Goal: Task Accomplishment & Management: Manage account settings

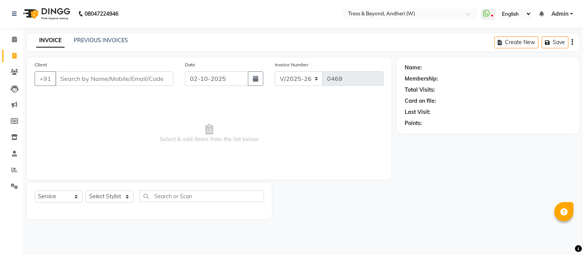
select select "4368"
select select "service"
click at [13, 186] on icon at bounding box center [14, 187] width 7 height 6
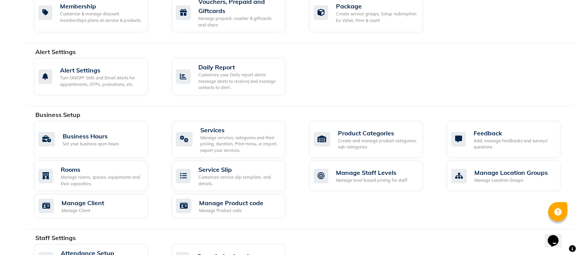
scroll to position [195, 0]
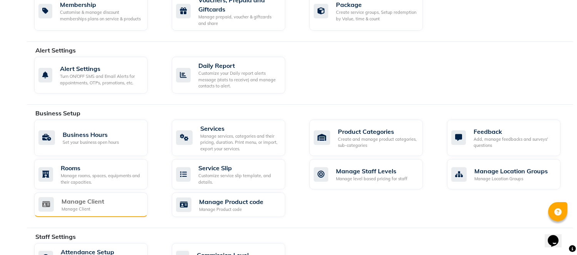
click at [76, 198] on div "Manage Client" at bounding box center [82, 201] width 43 height 9
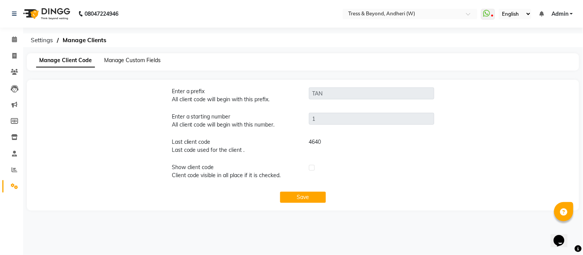
click at [124, 61] on span "Manage Custom Fields" at bounding box center [132, 60] width 56 height 7
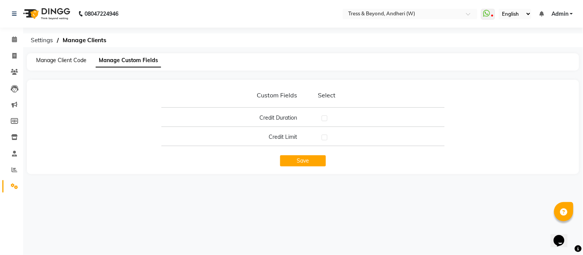
click at [81, 58] on span "Manage Client Code" at bounding box center [61, 60] width 50 height 7
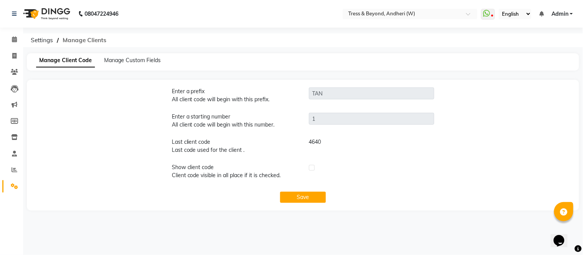
click at [83, 40] on span "Manage Clients" at bounding box center [84, 40] width 51 height 14
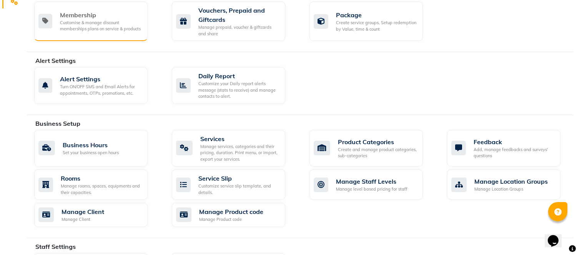
scroll to position [204, 0]
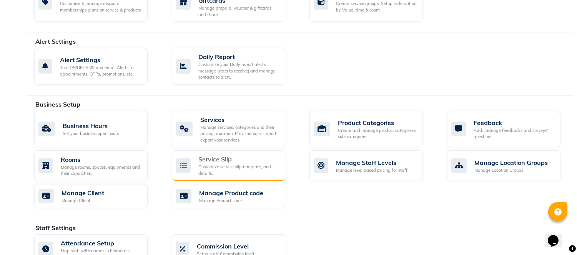
click at [215, 159] on div "Service Slip" at bounding box center [238, 159] width 81 height 9
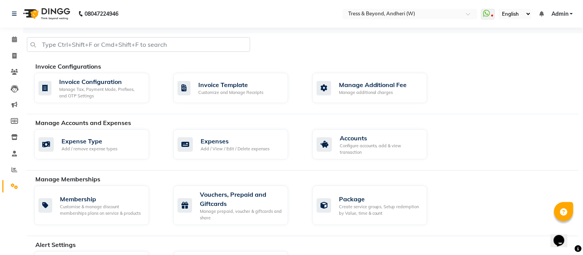
select select
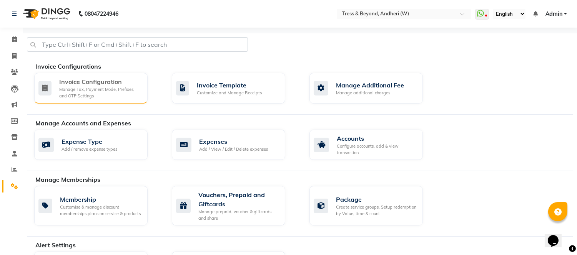
click at [106, 92] on div "Manage Tax, Payment Mode, Prefixes, and OTP Settings" at bounding box center [100, 92] width 82 height 13
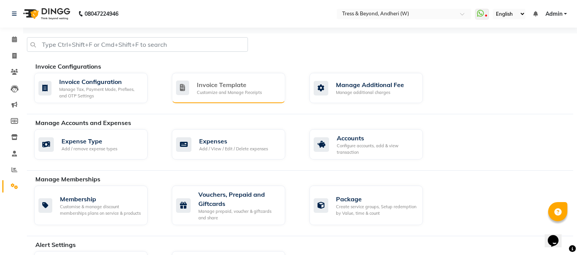
click at [230, 98] on div "Invoice Template Customize and Manage Receipts" at bounding box center [228, 88] width 113 height 30
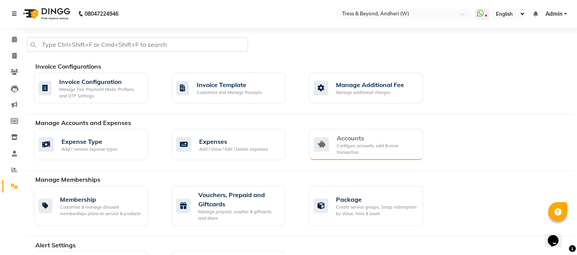
click at [357, 139] on div "Accounts" at bounding box center [377, 138] width 80 height 9
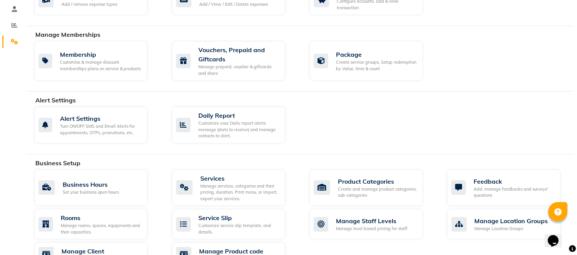
scroll to position [146, 0]
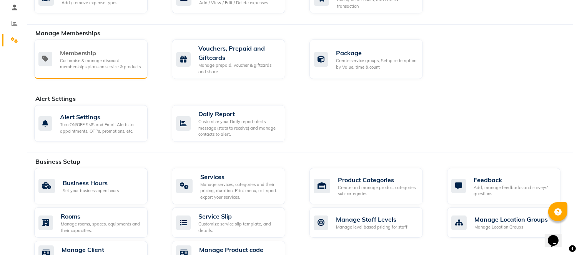
click at [129, 66] on div "Customise & manage discount memberships plans on service & products" at bounding box center [100, 64] width 81 height 13
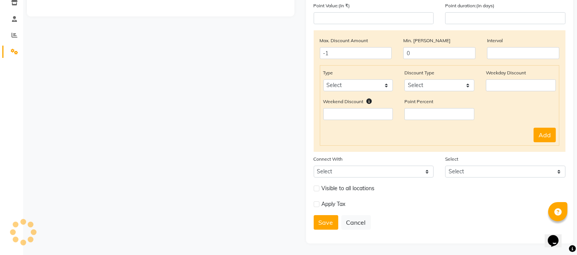
scroll to position [135, 0]
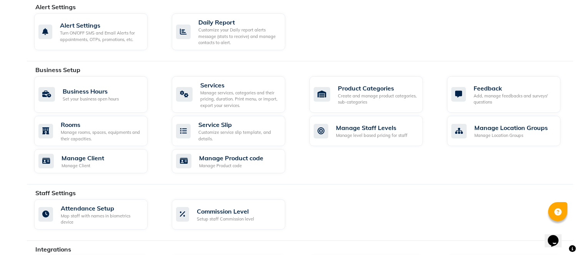
scroll to position [241, 0]
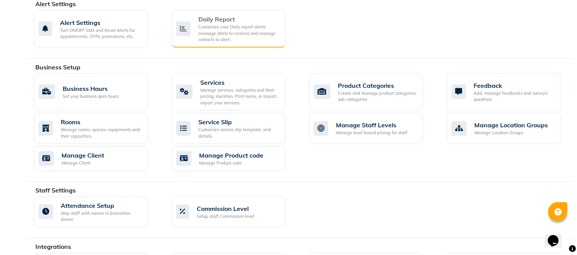
click at [195, 37] on div "Daily Report Customize your Daily report alerts message (stats to receive) and …" at bounding box center [227, 29] width 103 height 28
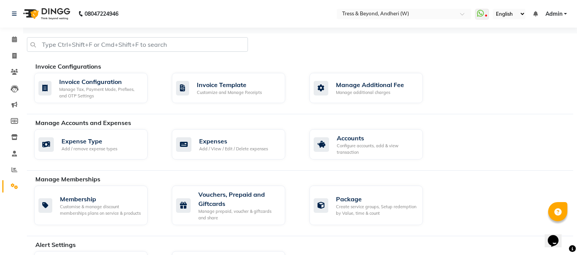
select select "1260"
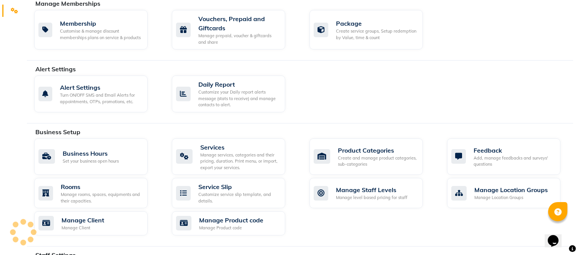
scroll to position [241, 0]
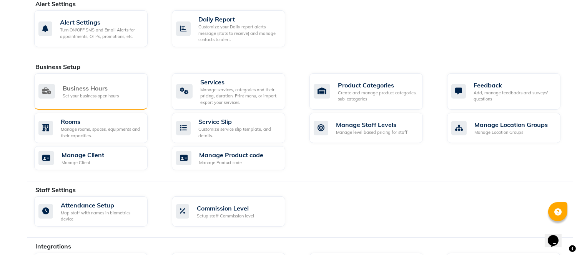
click at [100, 85] on div "Business Hours" at bounding box center [91, 88] width 56 height 9
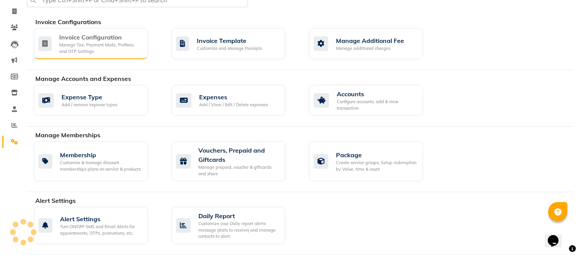
scroll to position [45, 0]
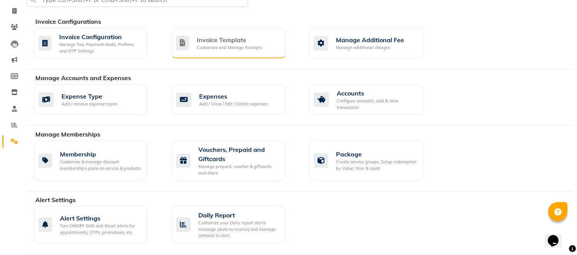
click at [220, 45] on div "Customize and Manage Receipts" at bounding box center [229, 48] width 65 height 7
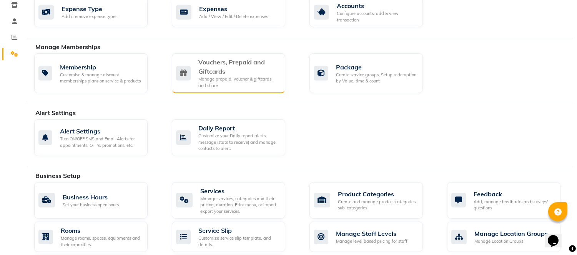
scroll to position [96, 0]
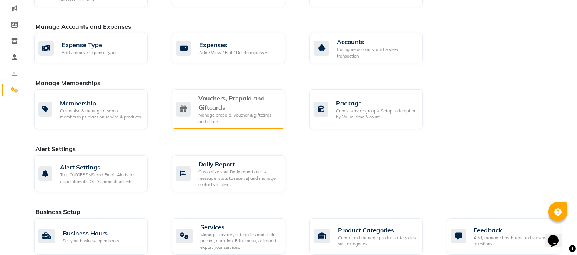
click at [210, 113] on div "Manage prepaid, voucher & giftcards and share" at bounding box center [238, 118] width 81 height 13
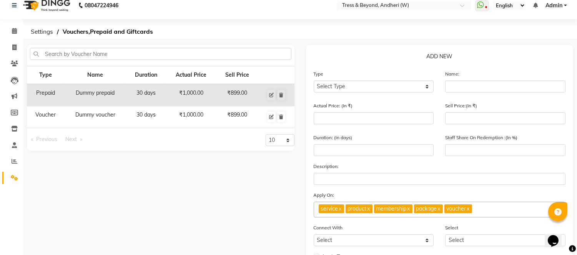
scroll to position [12, 0]
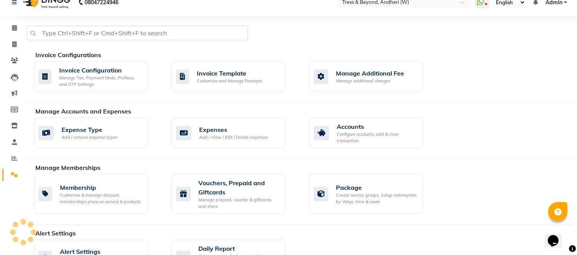
scroll to position [96, 0]
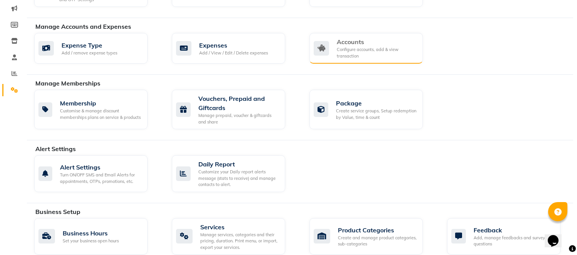
click at [328, 58] on div "Accounts Configure accounts, add & view transaction" at bounding box center [365, 48] width 103 height 22
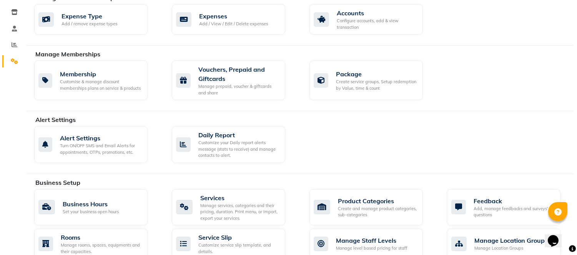
scroll to position [127, 0]
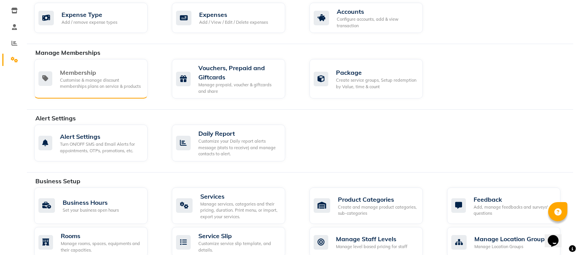
click at [132, 91] on div "Membership Customise & manage discount memberships plans on service & products" at bounding box center [90, 79] width 113 height 40
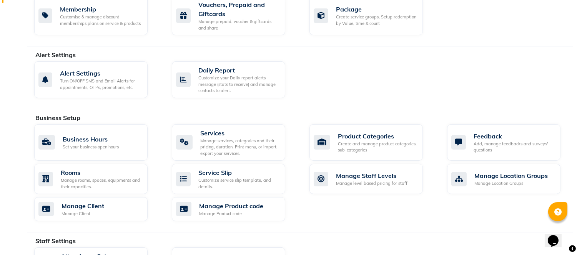
scroll to position [188, 0]
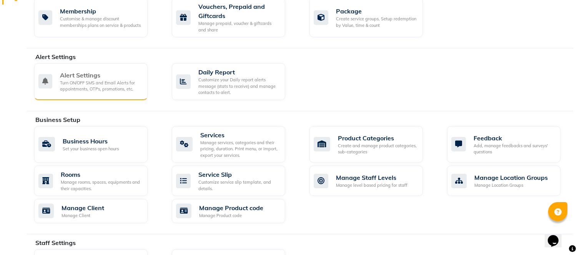
click at [116, 82] on div "Turn ON/OFF SMS and Email Alerts for appointments, OTPs, promotions, etc." at bounding box center [100, 86] width 81 height 13
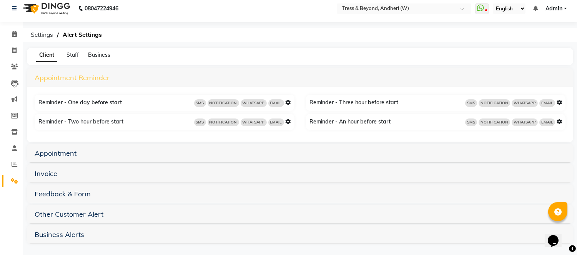
scroll to position [7, 0]
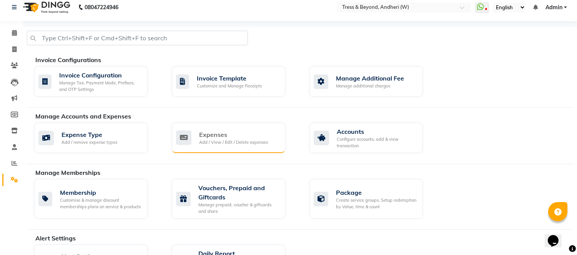
click at [190, 144] on icon at bounding box center [183, 138] width 15 height 15
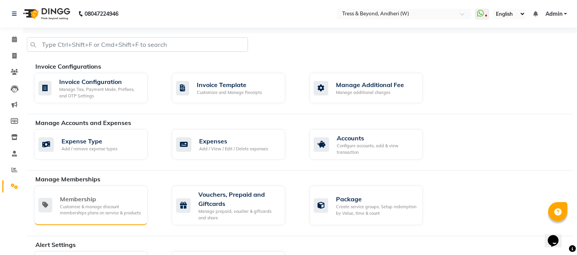
click at [85, 212] on div "Customise & manage discount memberships plans on service & products" at bounding box center [100, 210] width 81 height 13
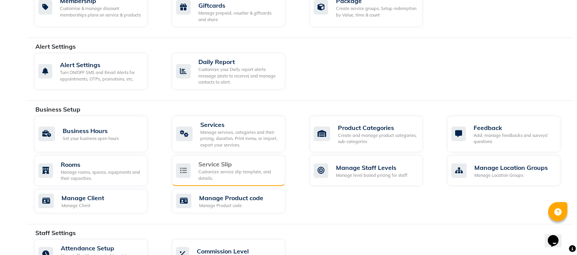
scroll to position [204, 0]
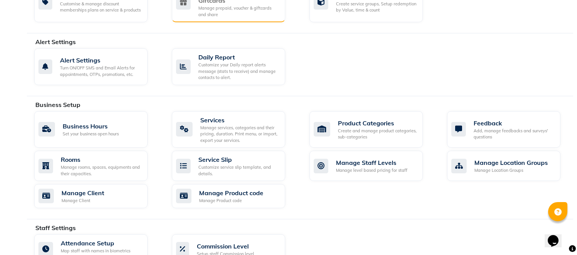
click at [209, 15] on div "Manage prepaid, voucher & giftcards and share" at bounding box center [238, 11] width 81 height 13
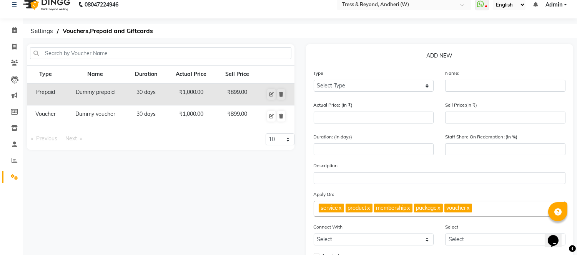
scroll to position [10, 0]
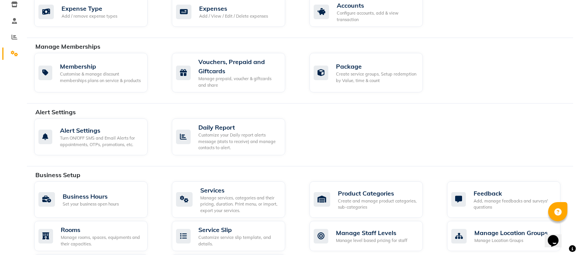
scroll to position [147, 0]
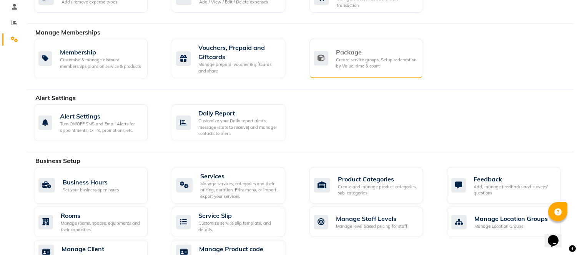
click at [352, 67] on div "Create service groups, Setup redemption by Value, time & count" at bounding box center [376, 63] width 81 height 13
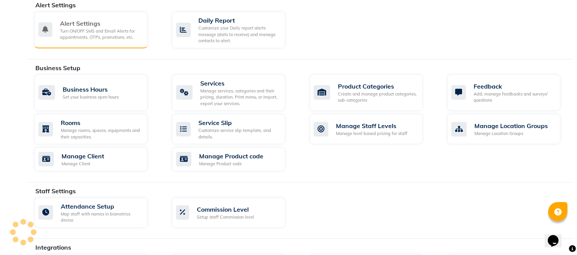
scroll to position [242, 0]
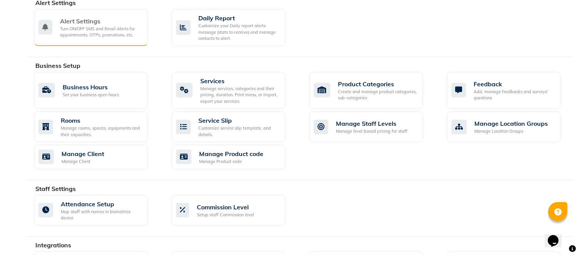
click at [111, 26] on div "Turn ON/OFF SMS and Email Alerts for appointments, OTPs, promotions, etc." at bounding box center [100, 32] width 81 height 13
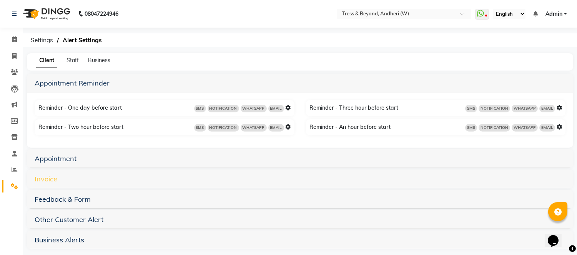
click at [47, 179] on link "Invoice" at bounding box center [46, 179] width 23 height 9
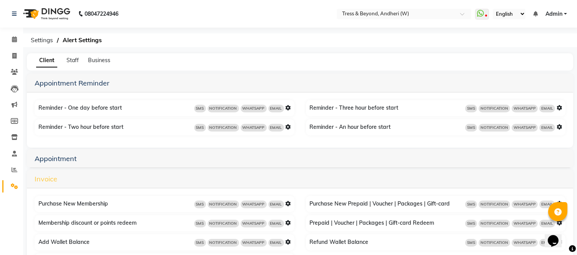
click at [43, 178] on link "Invoice" at bounding box center [46, 179] width 23 height 9
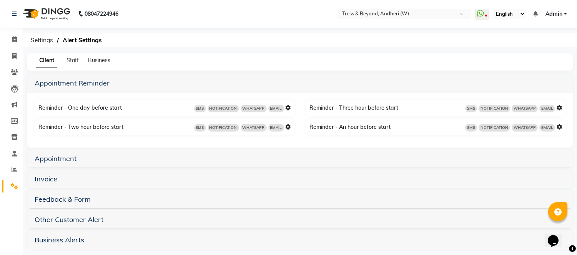
scroll to position [7, 0]
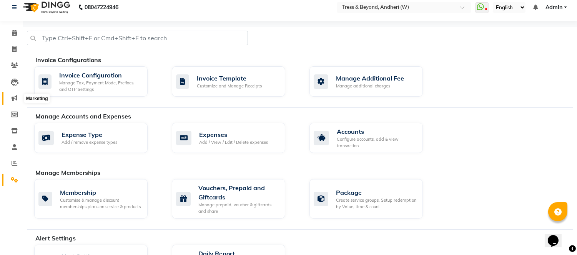
click at [13, 96] on icon at bounding box center [15, 98] width 6 height 6
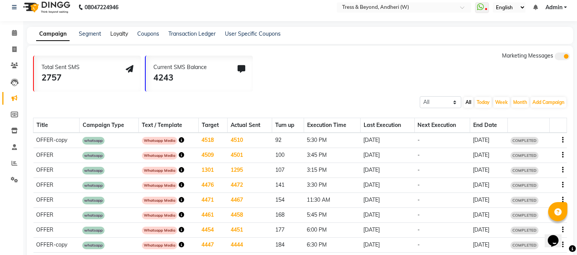
click at [115, 35] on link "Loyalty" at bounding box center [119, 33] width 18 height 7
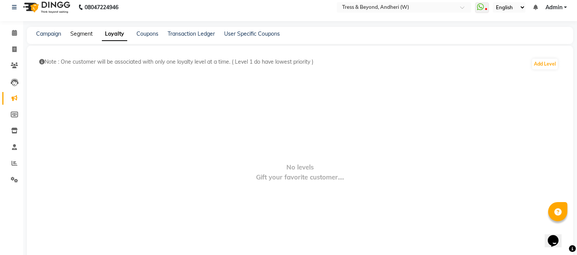
click at [85, 36] on link "Segment" at bounding box center [81, 33] width 22 height 7
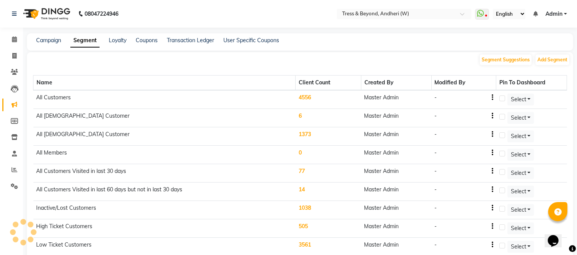
click at [502, 98] on label at bounding box center [502, 99] width 6 height 6
click at [502, 98] on input "checkbox" at bounding box center [501, 98] width 5 height 5
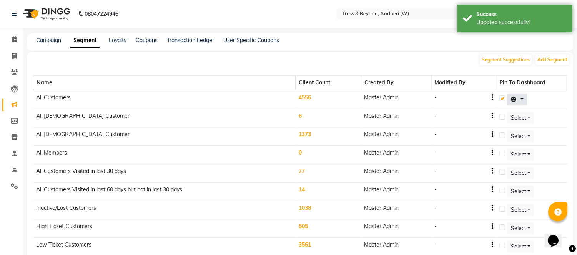
click at [520, 98] on button at bounding box center [517, 100] width 20 height 12
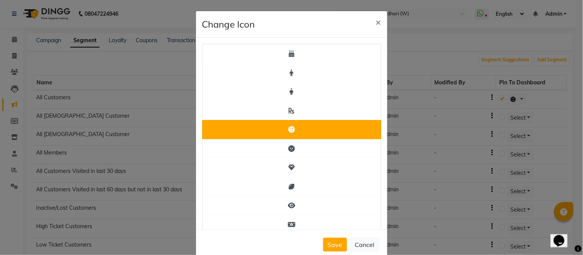
click at [454, 107] on ngb-modal-window "Change Icon × Save Cancel" at bounding box center [291, 127] width 583 height 255
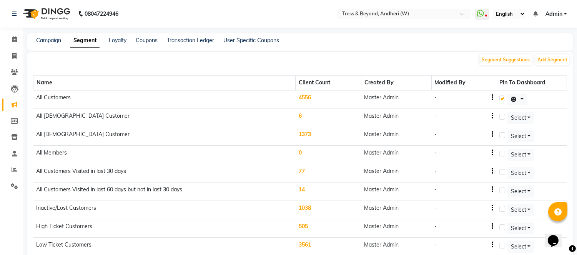
click at [503, 98] on label at bounding box center [502, 99] width 6 height 6
click at [503, 98] on input "checkbox" at bounding box center [501, 98] width 5 height 5
checkbox input "false"
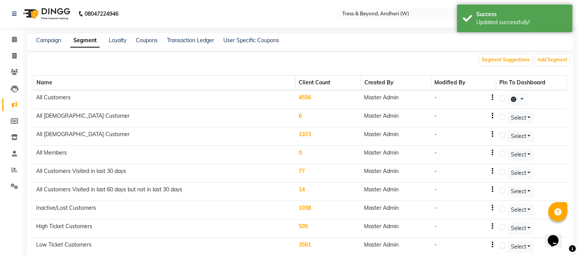
click at [375, 98] on td "Master Admin" at bounding box center [396, 99] width 70 height 19
click at [308, 97] on td "4556" at bounding box center [328, 99] width 66 height 19
click at [46, 96] on td "All Customers" at bounding box center [164, 99] width 262 height 19
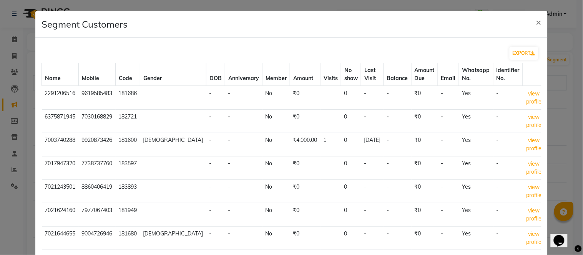
click at [420, 6] on ngb-modal-window "Segment Customers × EXPORT Name Mobile Code Gender DOB Anniversary Member Amoun…" at bounding box center [291, 127] width 583 height 255
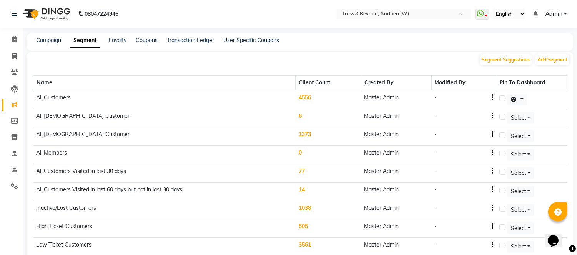
click at [309, 95] on td "4556" at bounding box center [328, 99] width 66 height 19
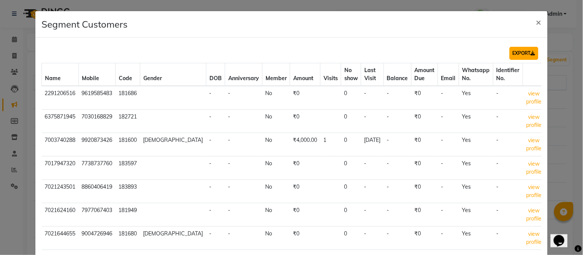
click at [515, 51] on button "EXPORT" at bounding box center [523, 53] width 29 height 13
click at [3, 47] on ngb-modal-window "Segment Customers × EXPORT Name Mobile Code Gender DOB Anniversary Member Amoun…" at bounding box center [291, 127] width 583 height 255
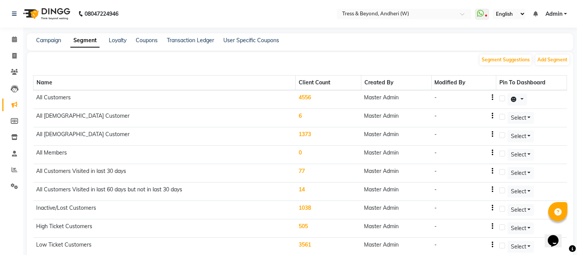
scroll to position [7, 0]
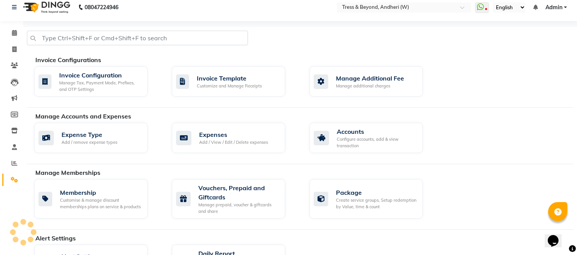
select select "4368"
select select "service"
